Goal: Task Accomplishment & Management: Use online tool/utility

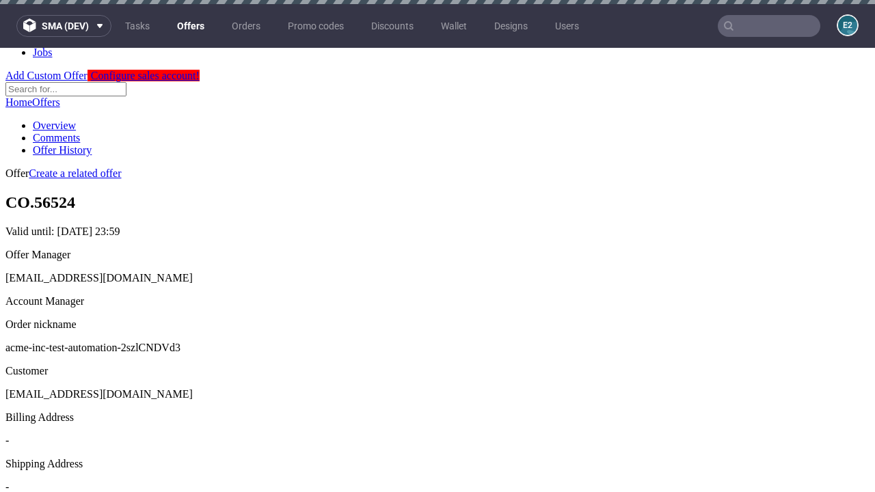
scroll to position [4, 0]
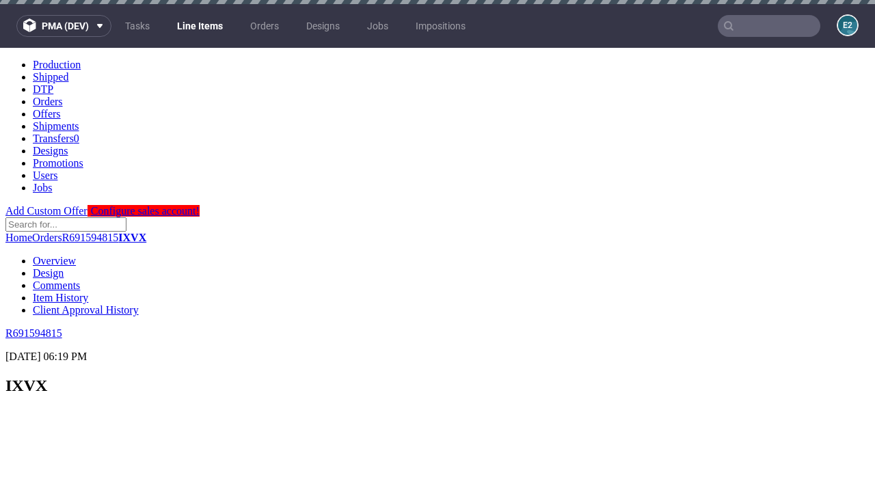
scroll to position [1846, 0]
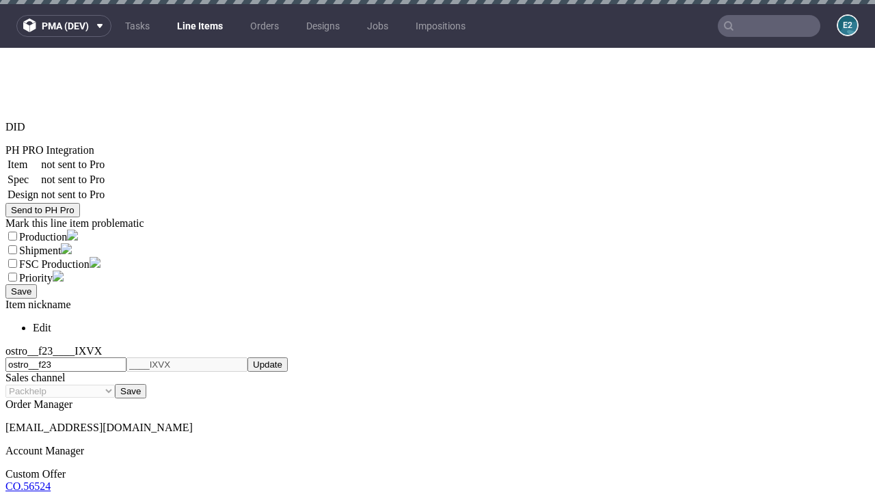
select select "accepted"
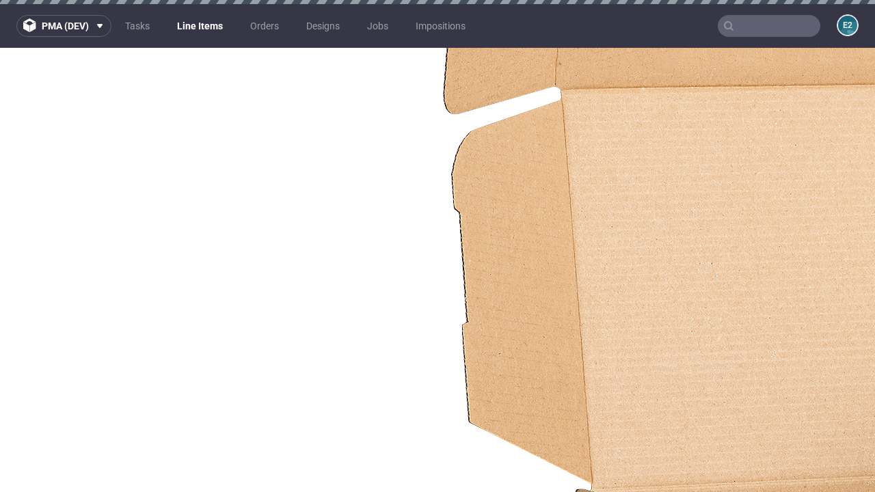
select select "received"
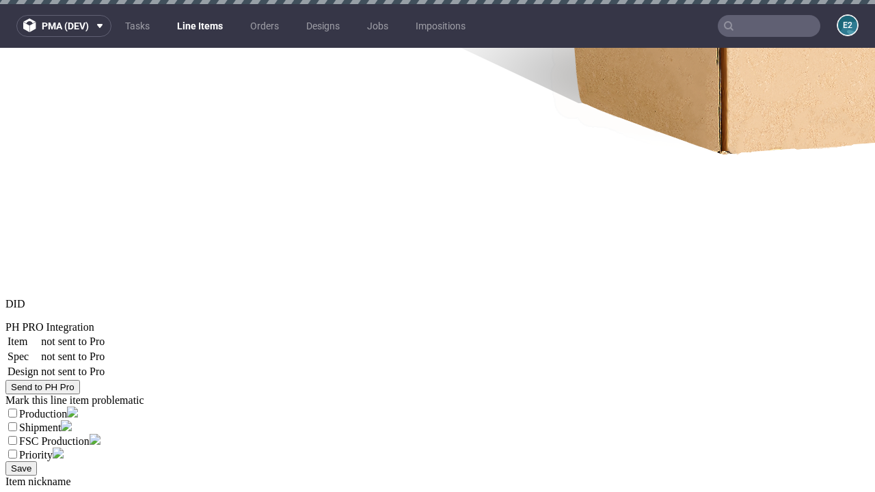
select select "accepted_dtp_issue_reprint"
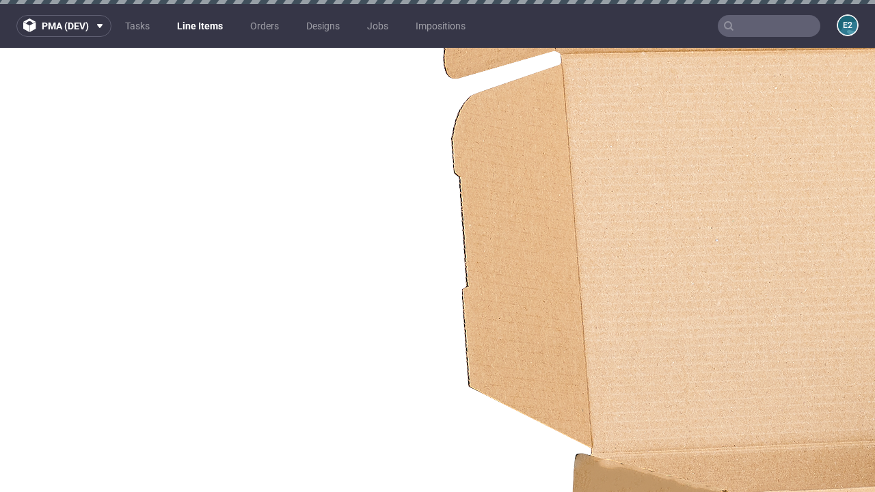
scroll to position [1929, 0]
